Goal: Transaction & Acquisition: Purchase product/service

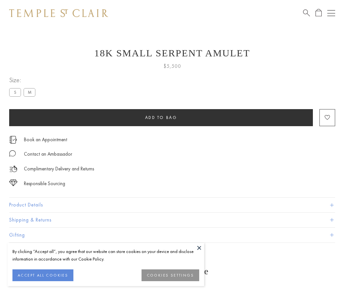
scroll to position [26, 0]
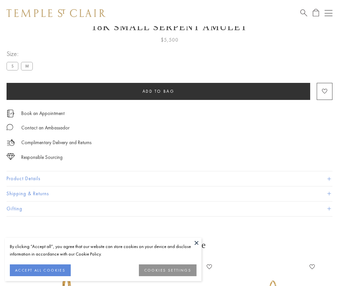
click at [158, 91] on span "Add to bag" at bounding box center [159, 91] width 32 height 6
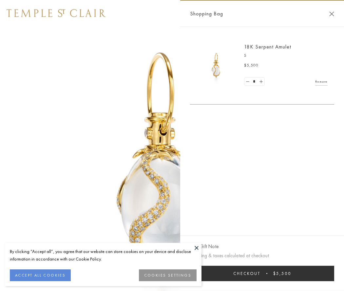
click at [262, 273] on button "Checkout $5,500" at bounding box center [262, 273] width 144 height 15
